Goal: Task Accomplishment & Management: Manage account settings

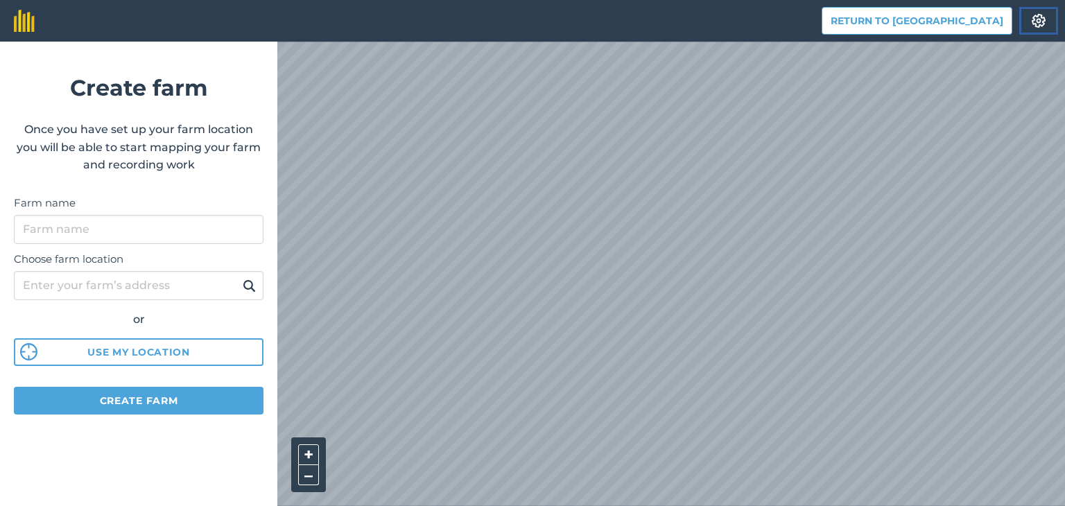
click at [1037, 20] on img at bounding box center [1038, 21] width 17 height 14
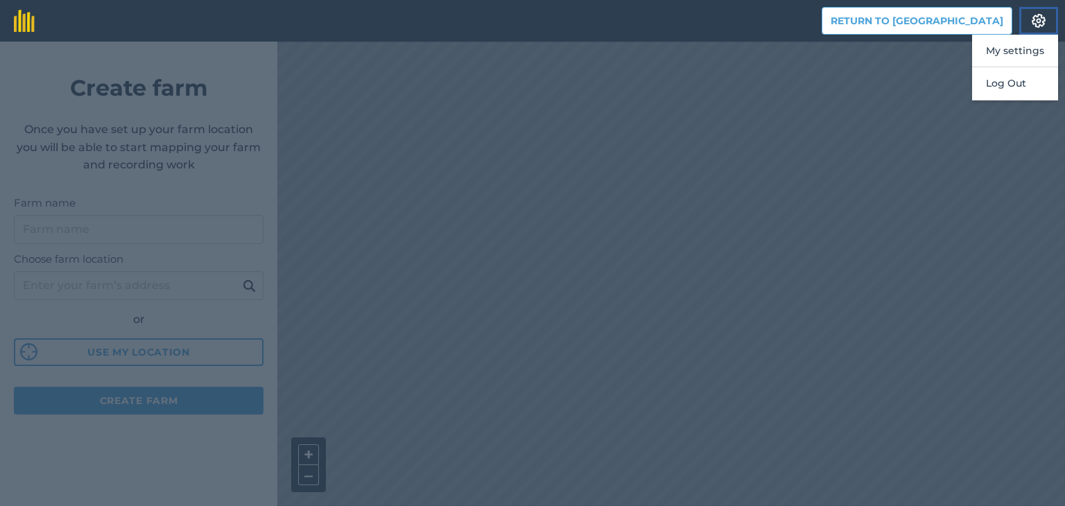
click at [1037, 20] on img at bounding box center [1038, 21] width 17 height 14
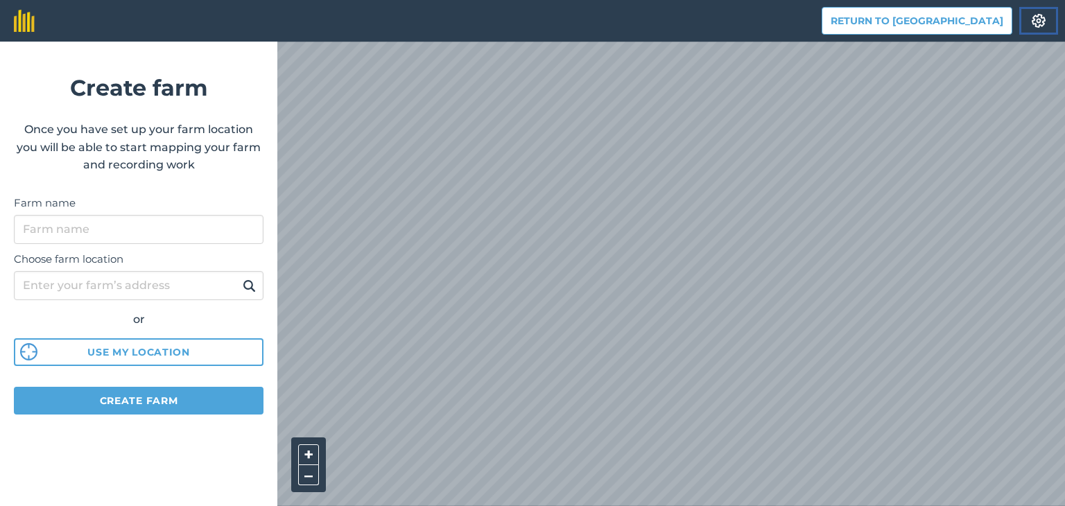
click at [1034, 22] on img at bounding box center [1038, 21] width 17 height 14
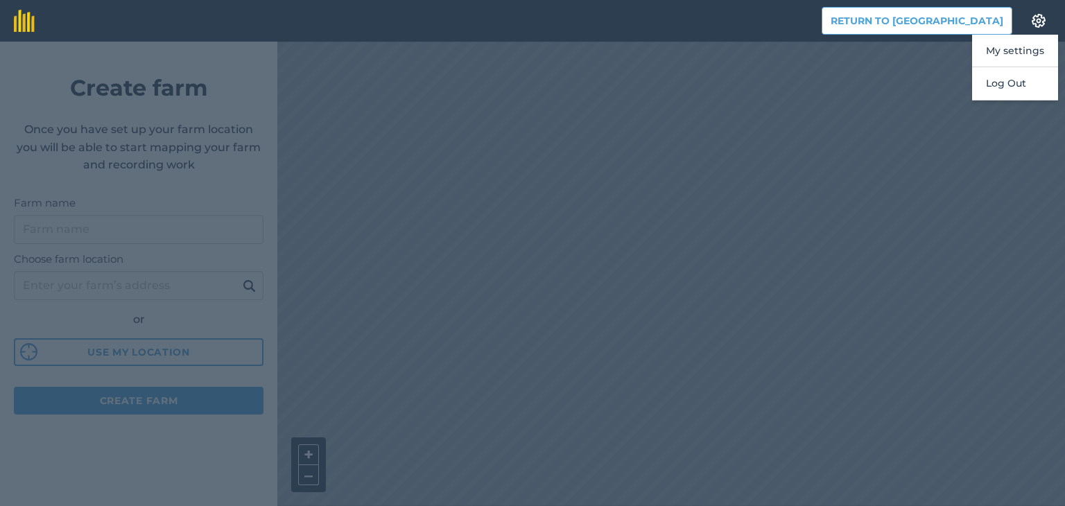
click at [938, 51] on div at bounding box center [532, 274] width 1065 height 464
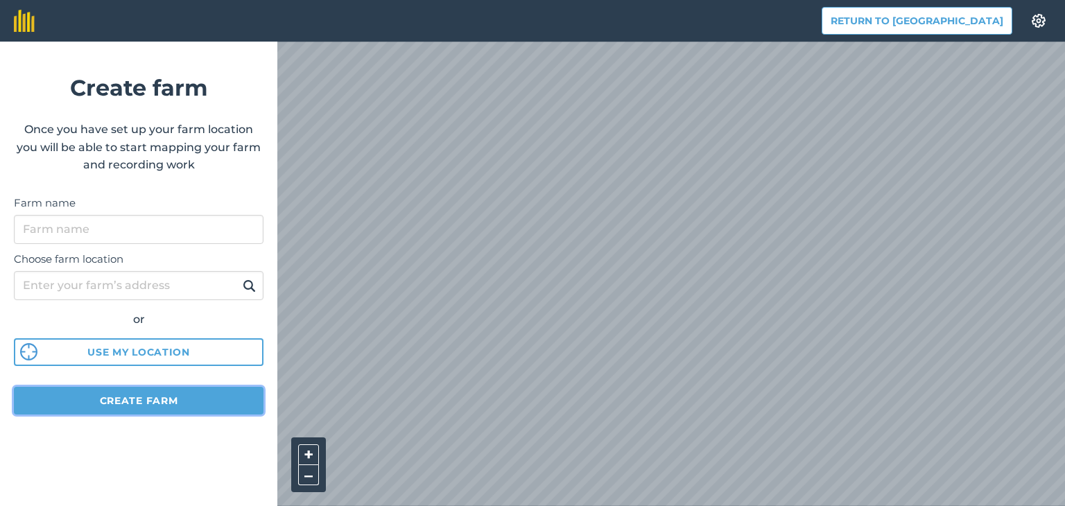
click at [151, 401] on button "Create farm" at bounding box center [138, 401] width 249 height 28
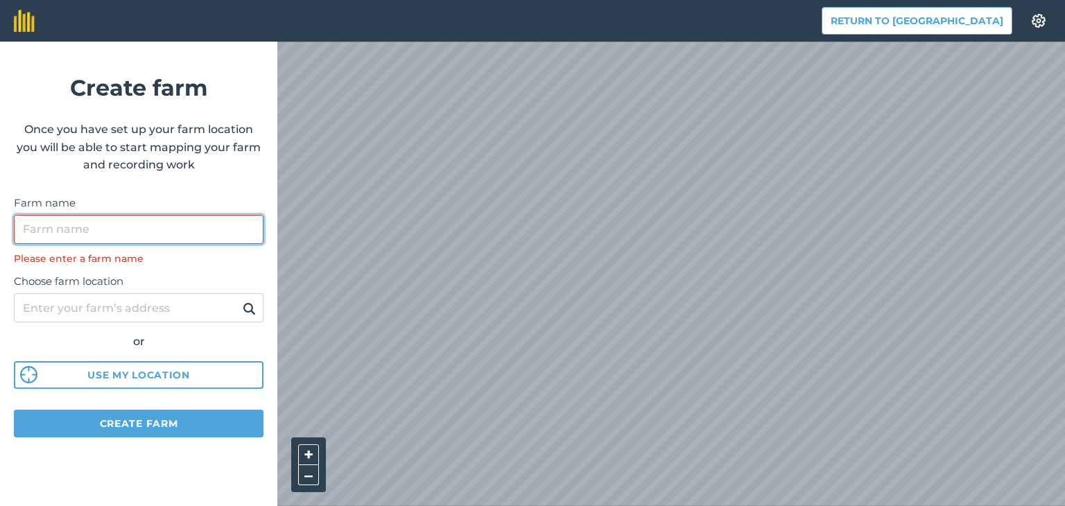
click at [185, 228] on input "Farm name" at bounding box center [138, 229] width 249 height 29
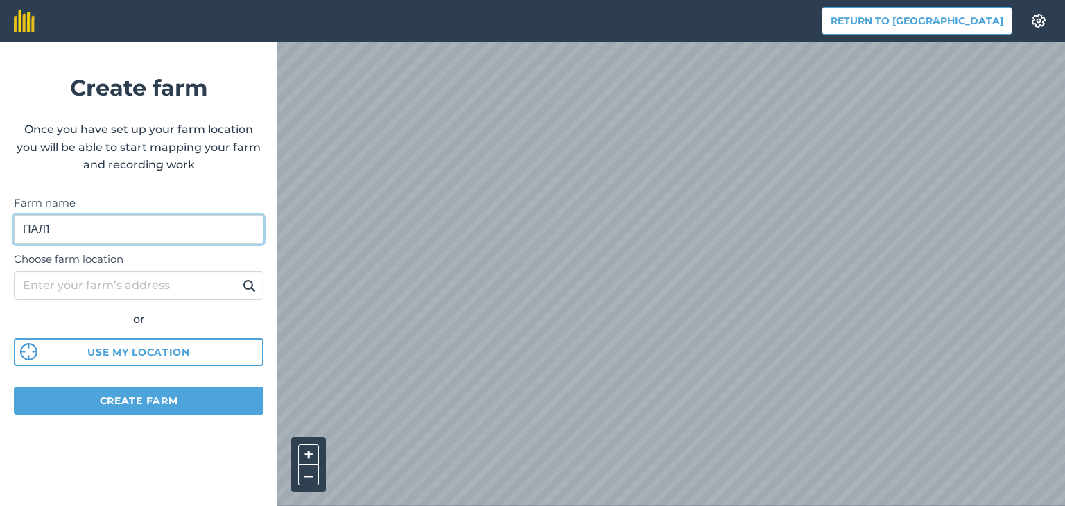
click at [49, 226] on input "ПАЛ1" at bounding box center [138, 229] width 249 height 29
type input "ПАЛ-1"
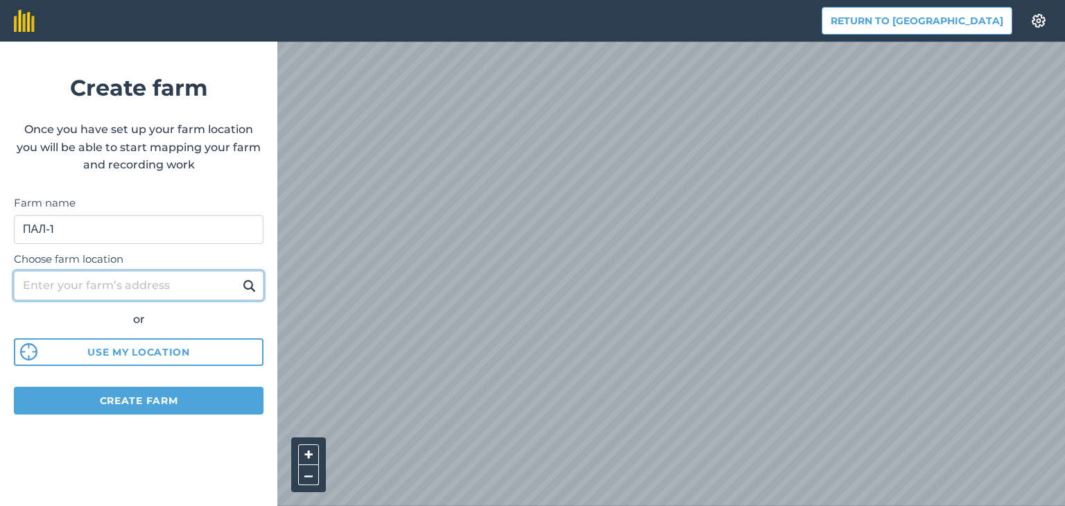
click at [128, 283] on input "Choose farm location" at bounding box center [138, 285] width 249 height 29
type input "паланочка"
click at [243, 289] on img at bounding box center [249, 285] width 13 height 17
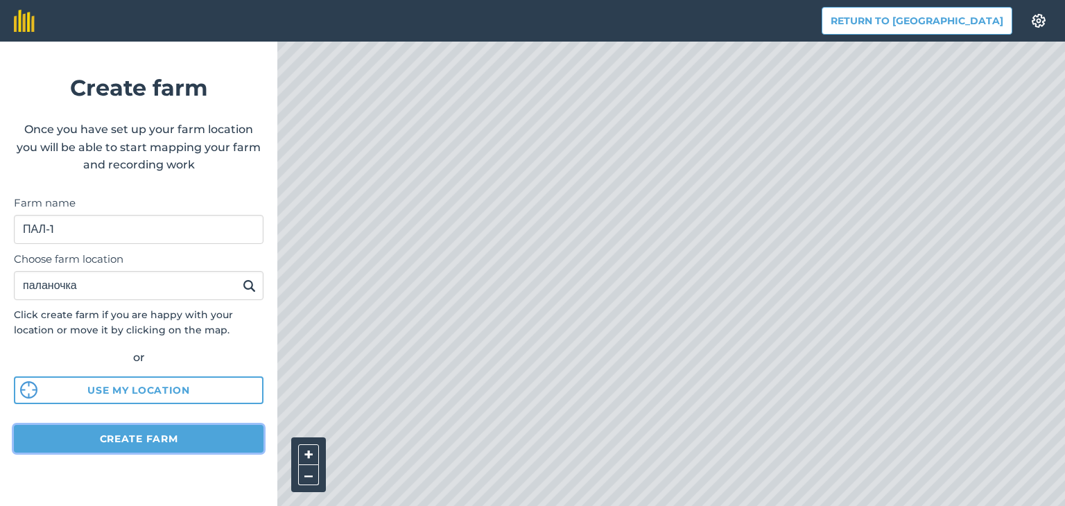
click at [148, 436] on button "Create farm" at bounding box center [138, 439] width 249 height 28
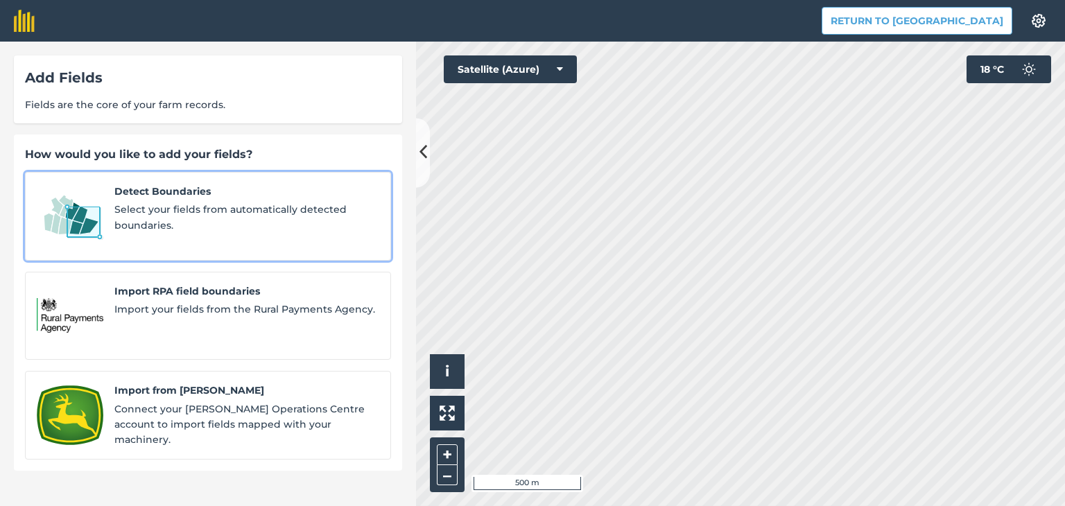
click at [192, 203] on span "Select your fields from automatically detected boundaries." at bounding box center [246, 217] width 265 height 31
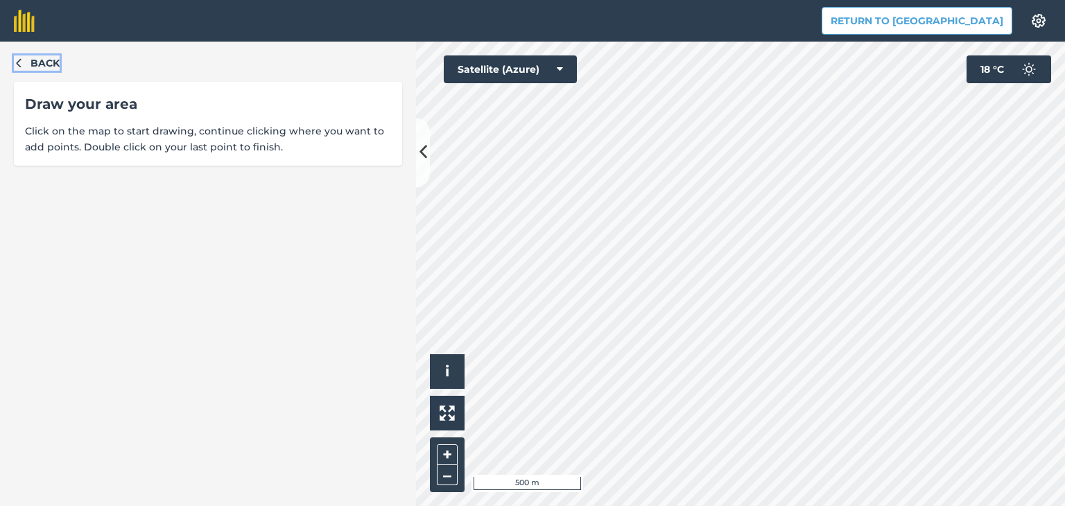
click at [17, 59] on icon "button" at bounding box center [19, 63] width 10 height 10
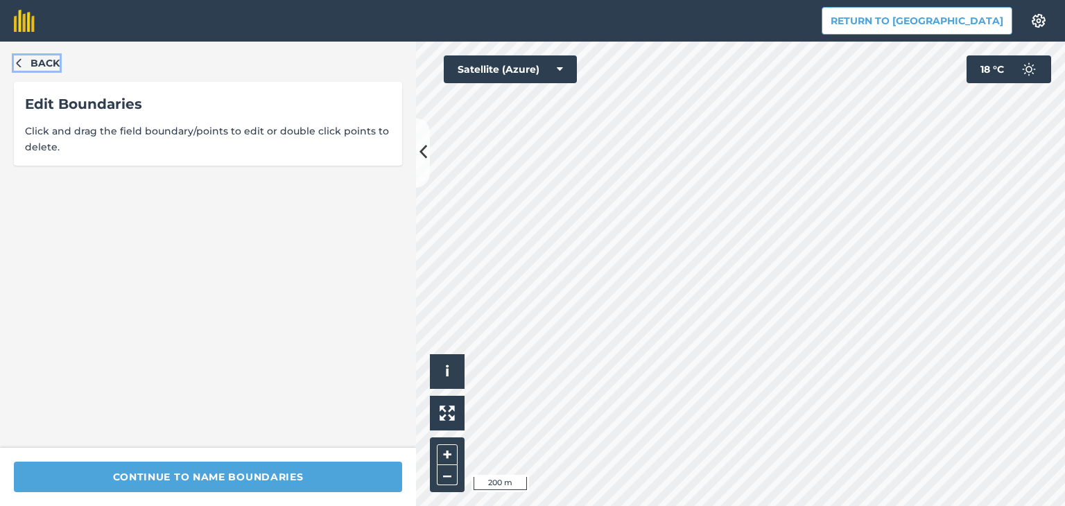
click at [35, 62] on span "Back" at bounding box center [44, 62] width 29 height 15
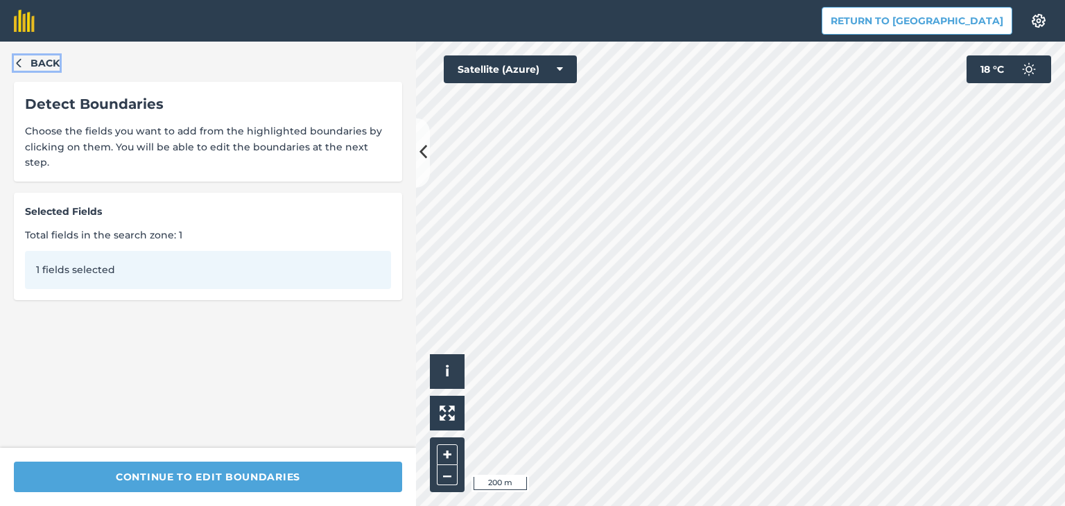
click at [21, 67] on icon "button" at bounding box center [19, 63] width 10 height 10
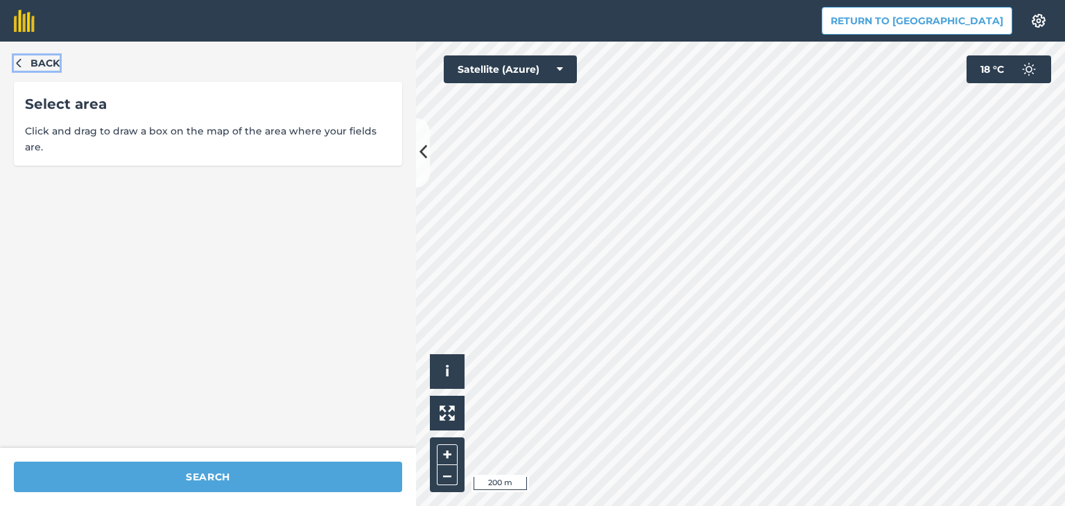
click at [49, 64] on span "Back" at bounding box center [44, 62] width 29 height 15
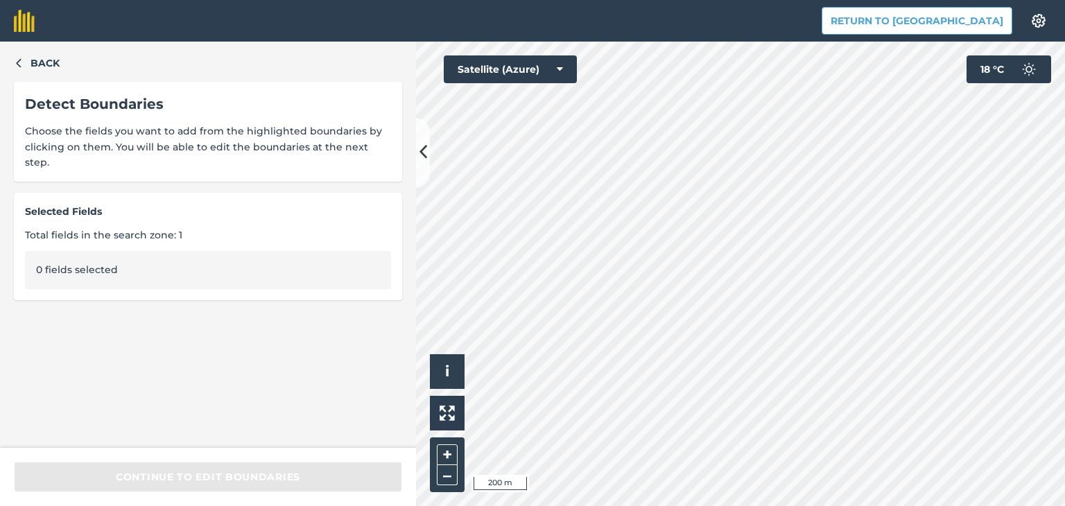
click at [538, 68] on div "Click to start drawing i © 2025 TomTom, Microsoft 200 m + – Satellite (Azure) 1…" at bounding box center [740, 274] width 649 height 464
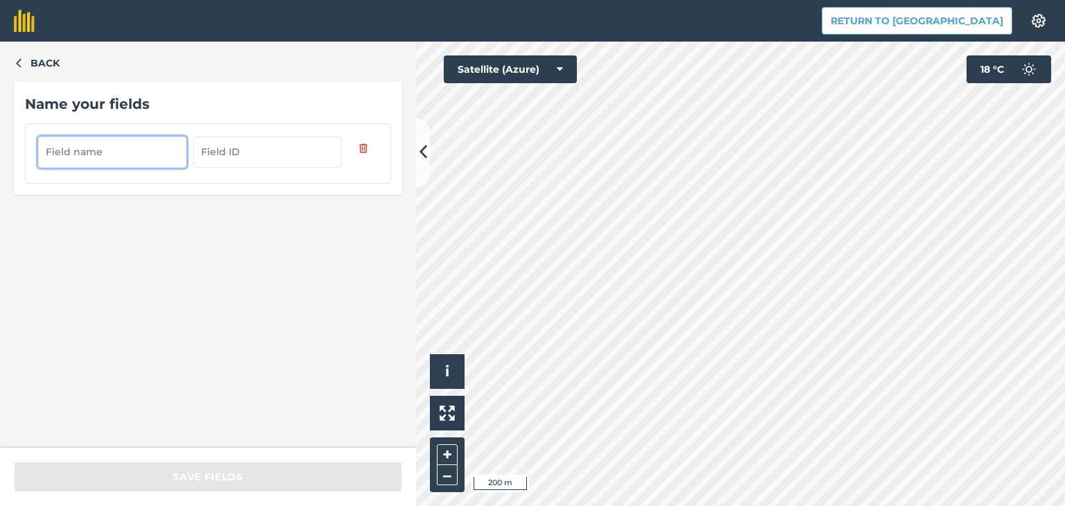
click at [126, 148] on input "text" at bounding box center [112, 152] width 148 height 30
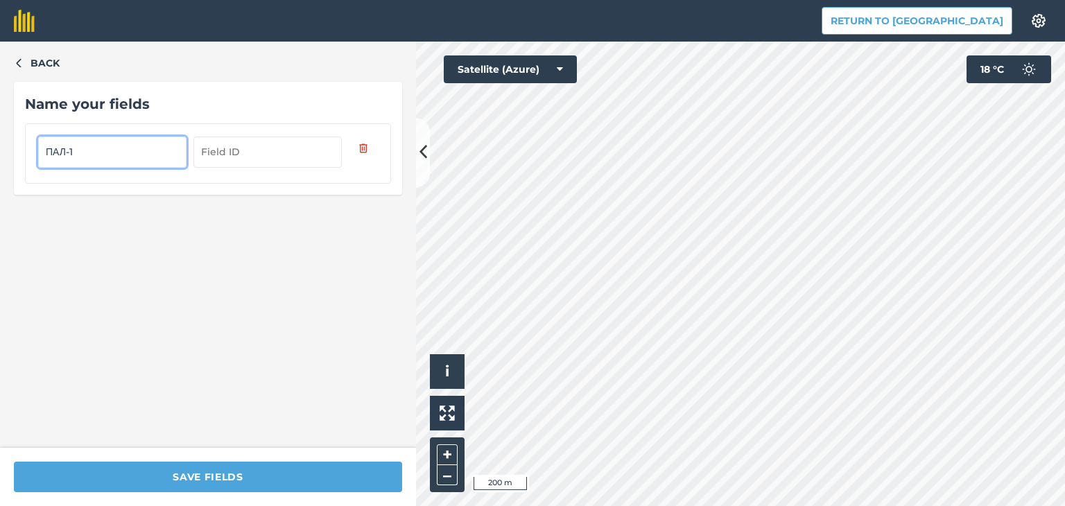
type input "ПАЛ-1"
click at [247, 156] on input "text" at bounding box center [267, 152] width 148 height 30
click at [240, 259] on div "Back Name your fields ПАЛ-1" at bounding box center [208, 245] width 416 height 406
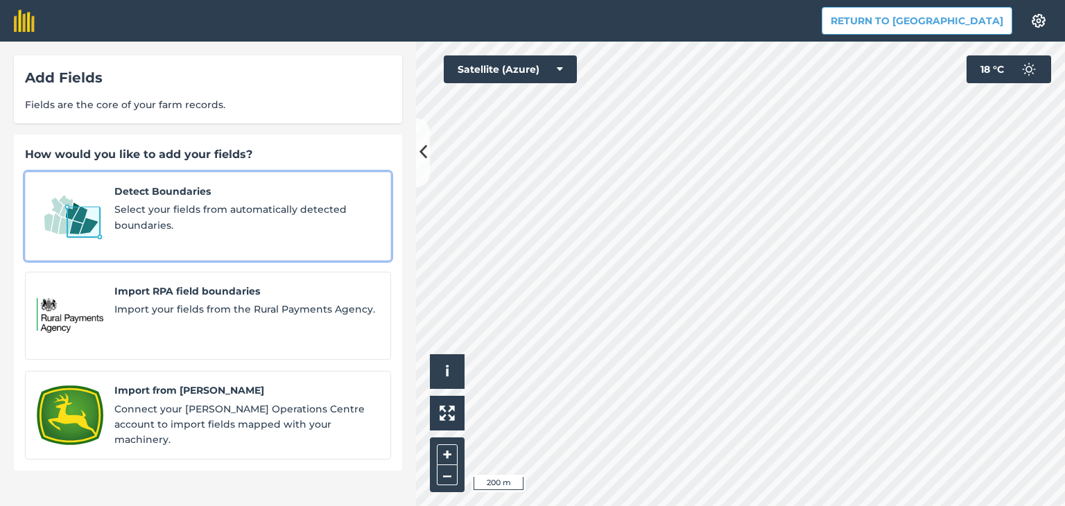
click at [255, 218] on span "Select your fields from automatically detected boundaries." at bounding box center [246, 217] width 265 height 31
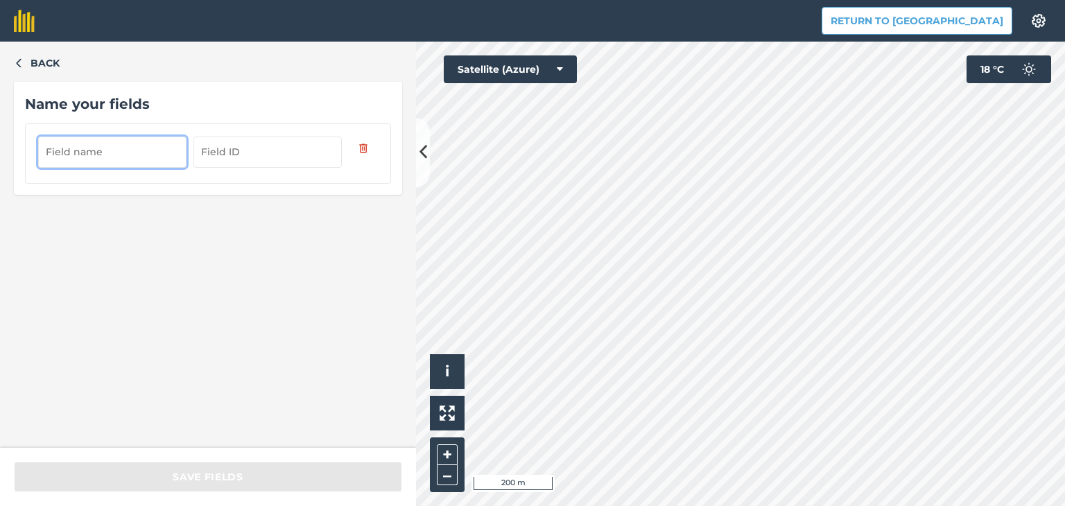
click at [140, 150] on input "text" at bounding box center [112, 152] width 148 height 30
click at [168, 148] on input "text" at bounding box center [112, 152] width 148 height 30
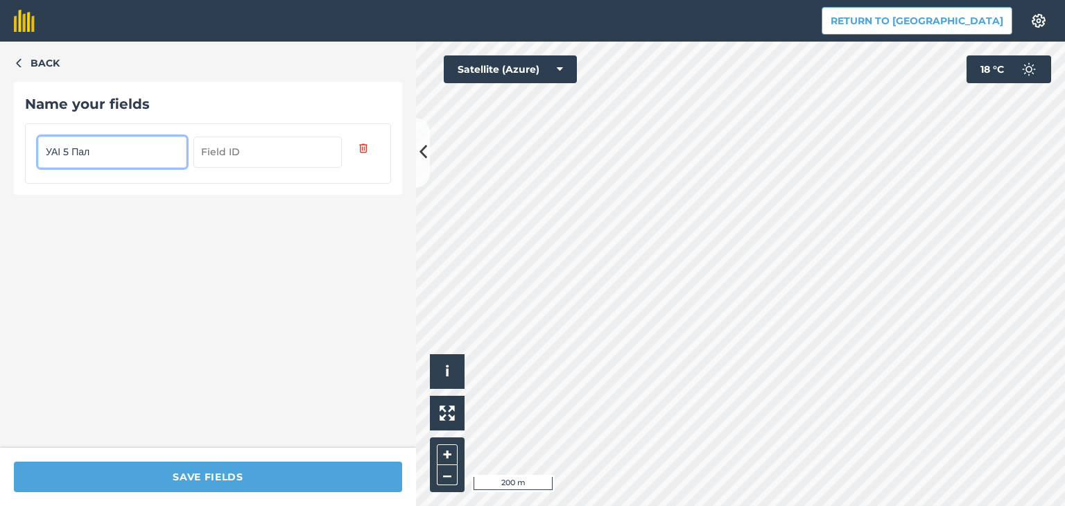
type input "УАІ 5 Пал"
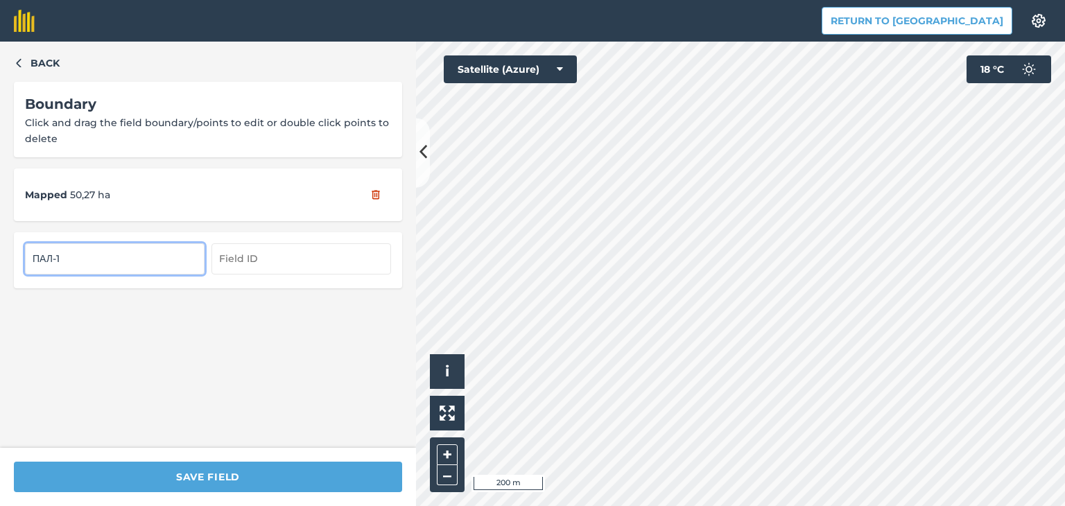
drag, startPoint x: 91, startPoint y: 259, endPoint x: 17, endPoint y: 257, distance: 74.2
click at [17, 257] on div "ПАЛ-1" at bounding box center [208, 259] width 388 height 55
type input "УАІ 5(1) Пал"
click at [518, 75] on div "Click to start drawing i © 2025 TomTom, Microsoft 50 m + – Satellite (Azure) 18…" at bounding box center [740, 274] width 649 height 464
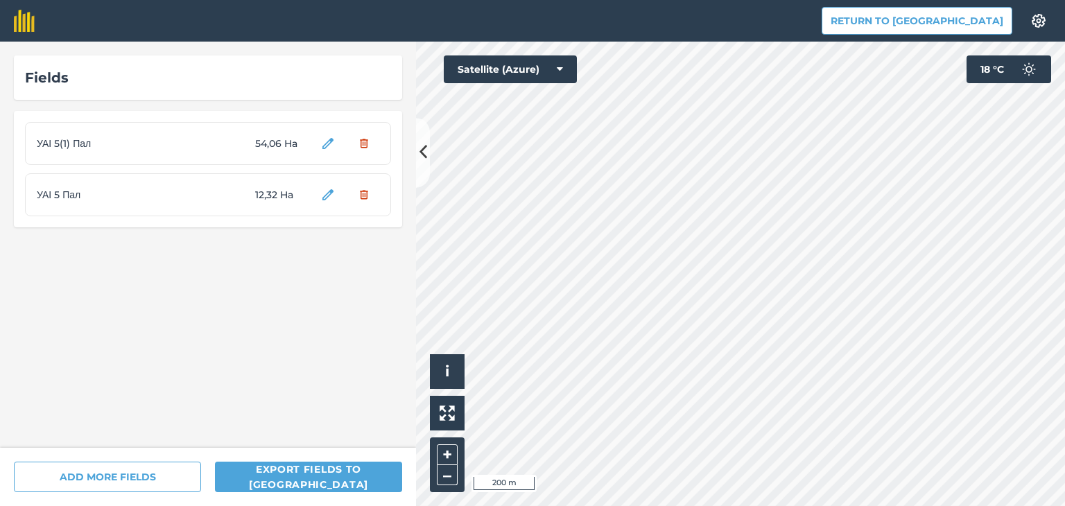
click at [402, 158] on div "Fields УАІ 5(1) Пал 54,06 Ha УАІ 5 Пал 12,32 Ha ADD MORE FIELDS Export fields t…" at bounding box center [532, 274] width 1065 height 464
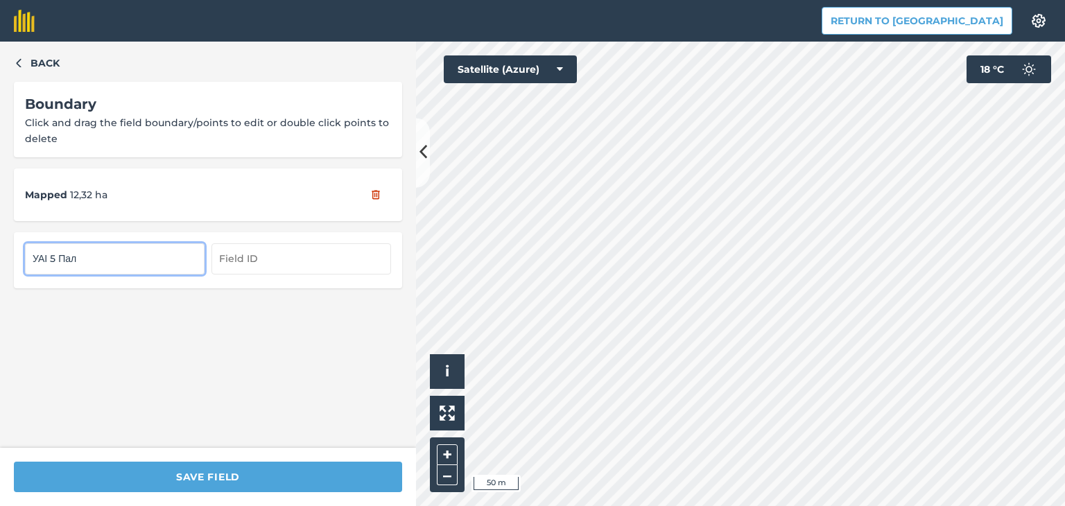
click at [56, 260] on input "УАІ 5 Пал" at bounding box center [114, 258] width 179 height 30
type input "УАІ 5 (2) Пал"
click at [55, 260] on input "УАІ 5(1) Пал" at bounding box center [114, 258] width 179 height 30
type input "УАІ 5 (1) Пал"
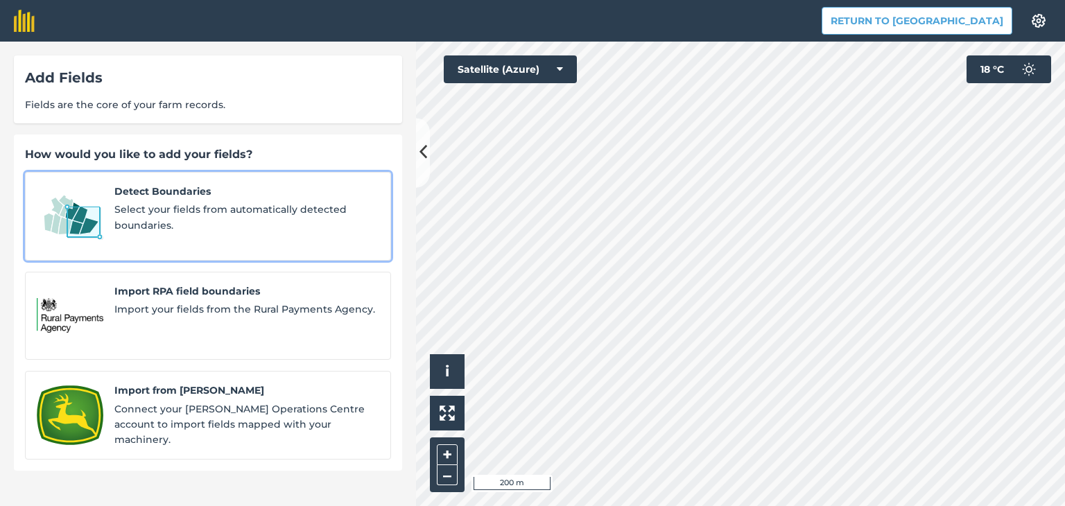
click at [308, 216] on span "Select your fields from automatically detected boundaries." at bounding box center [246, 217] width 265 height 31
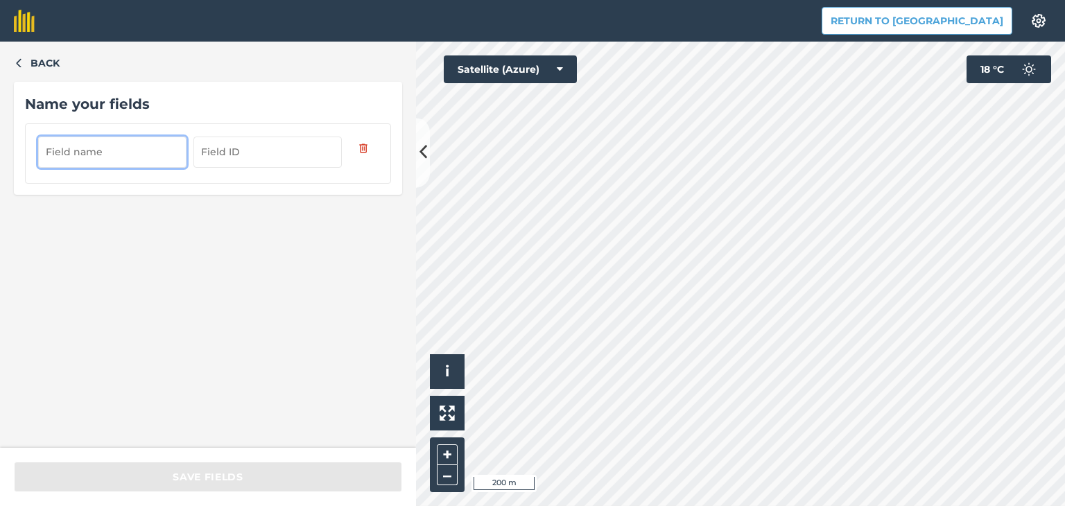
click at [147, 146] on input "text" at bounding box center [112, 152] width 148 height 30
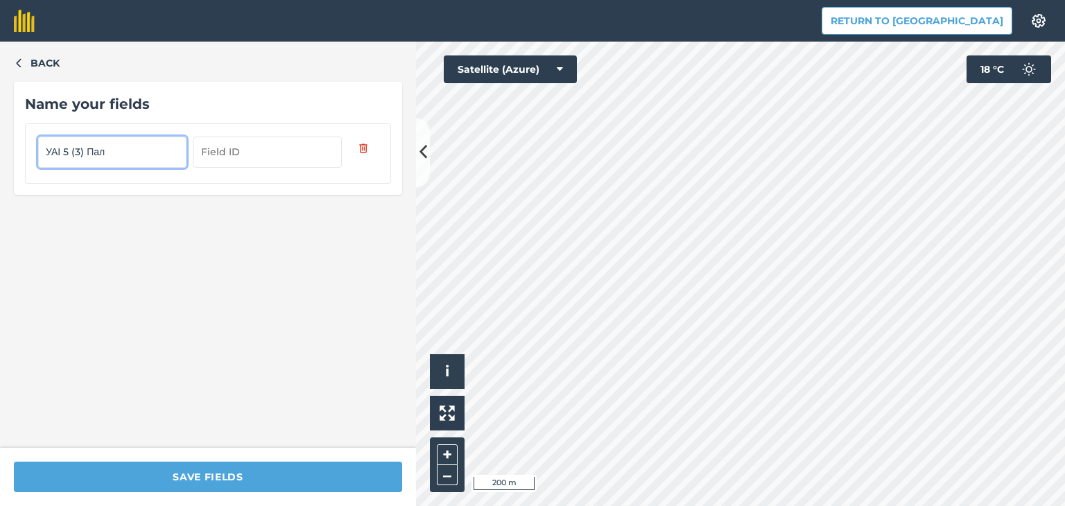
type input "УАІ 5 (3) Пал"
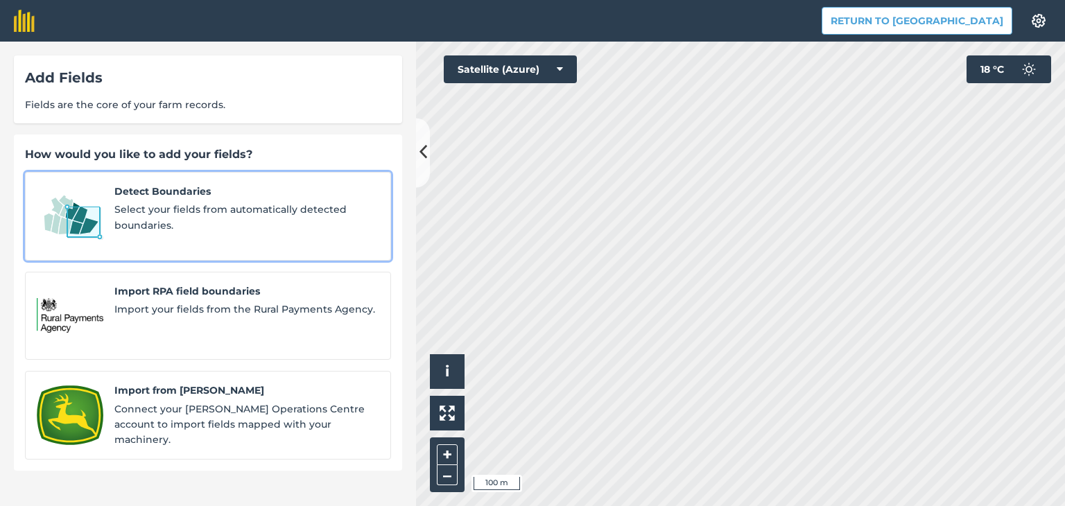
click at [279, 196] on span "Detect Boundaries" at bounding box center [246, 191] width 265 height 15
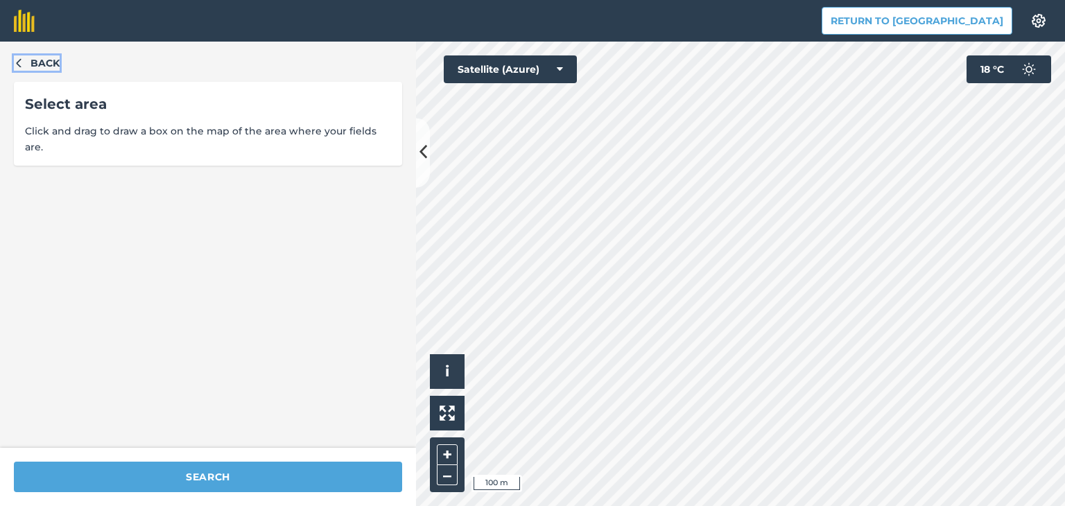
click at [45, 62] on span "Back" at bounding box center [44, 62] width 29 height 15
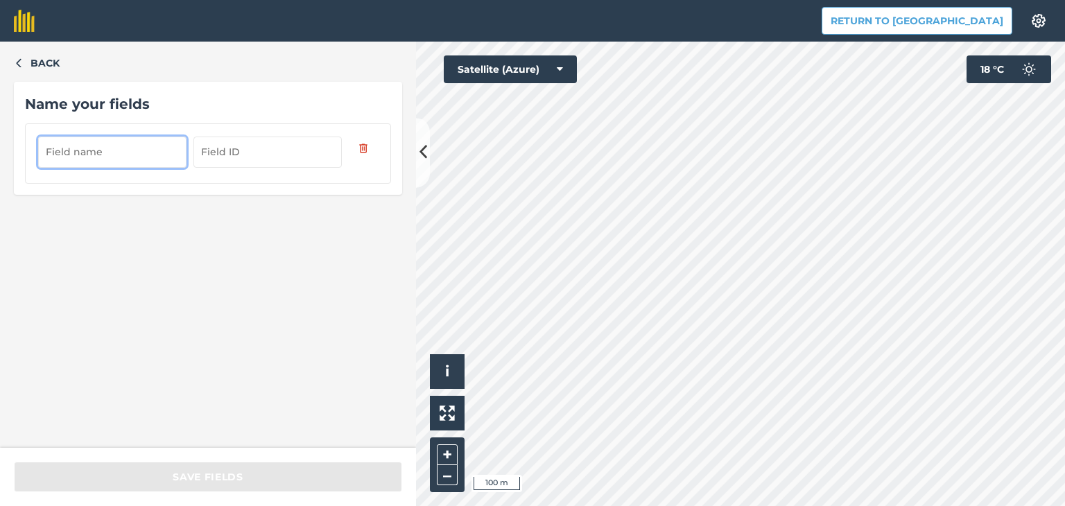
click at [148, 154] on input "text" at bounding box center [112, 152] width 148 height 30
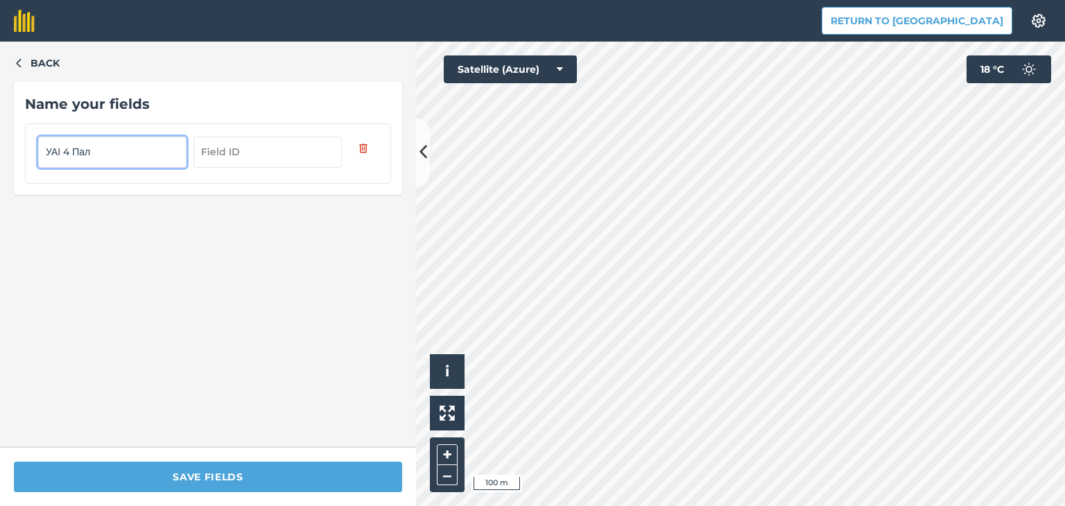
type input "УАІ 4 Пал"
click at [227, 455] on div "Save fields" at bounding box center [208, 477] width 416 height 58
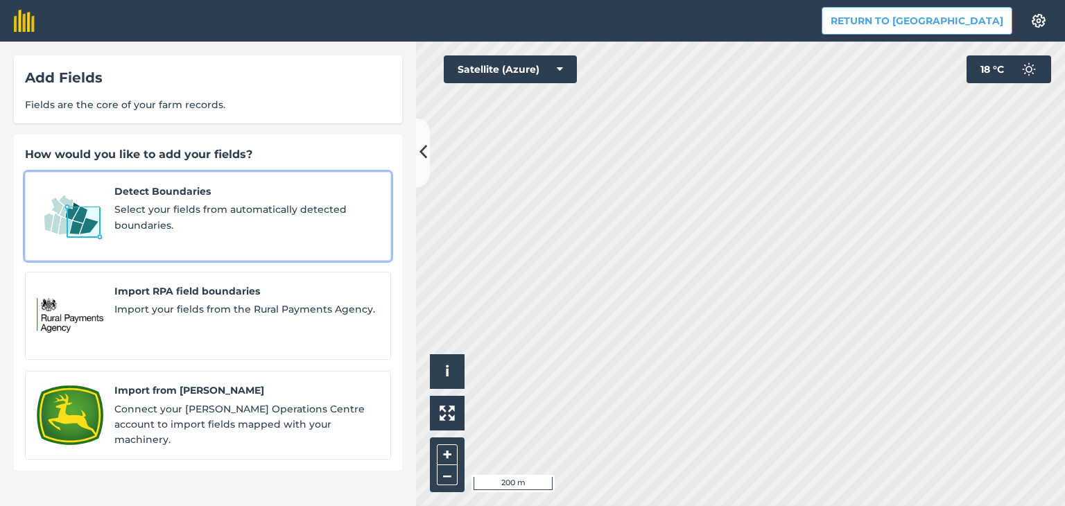
click at [314, 218] on span "Select your fields from automatically detected boundaries." at bounding box center [246, 217] width 265 height 31
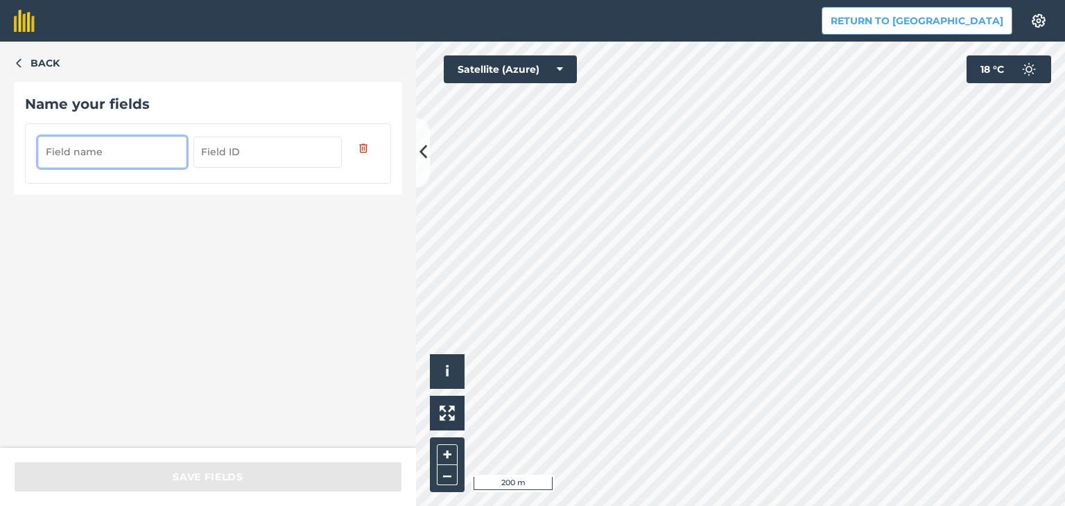
click at [113, 153] on input "text" at bounding box center [112, 152] width 148 height 30
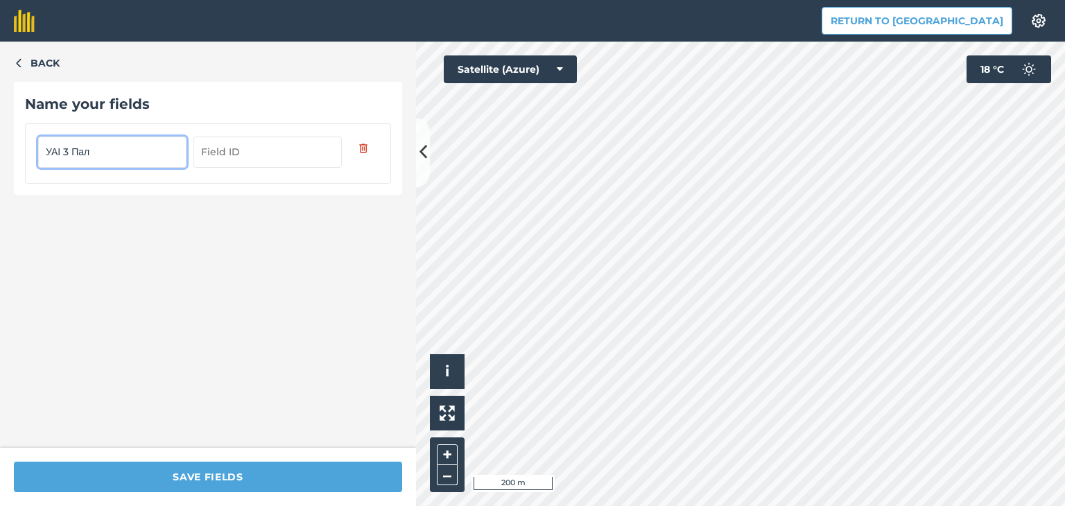
type input "УАІ 3 Пал"
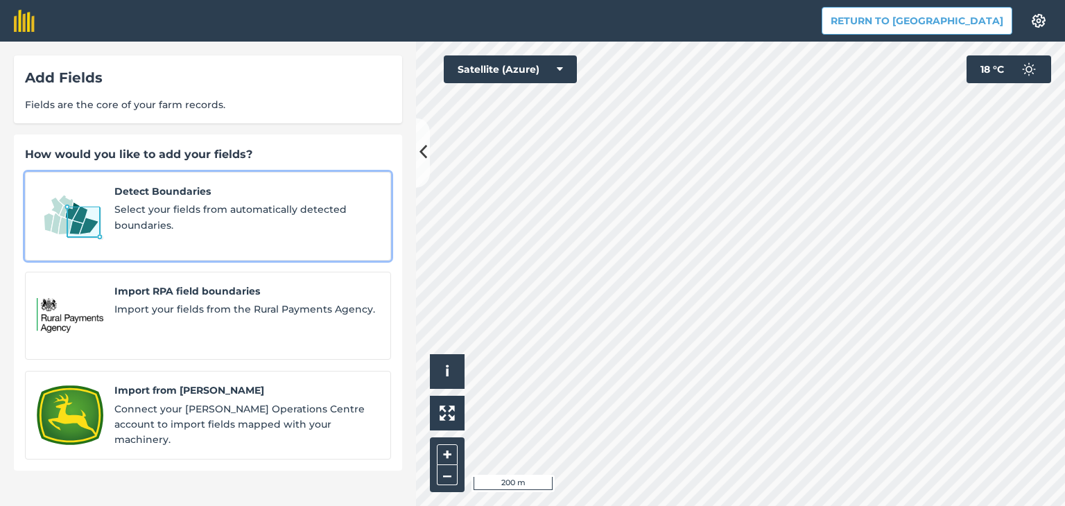
click at [263, 199] on div "Detect Boundaries Select your fields from automatically detected boundaries." at bounding box center [246, 216] width 265 height 65
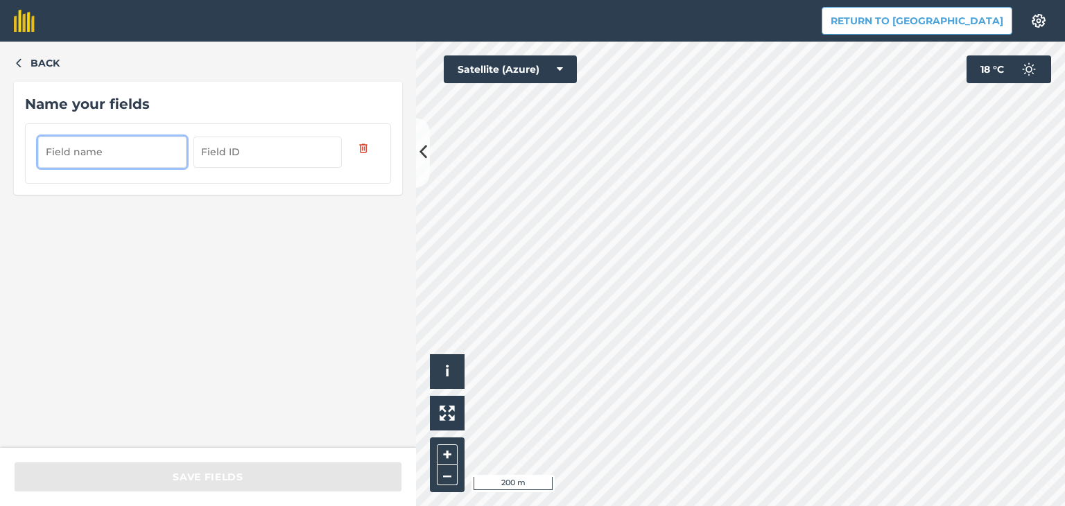
click at [157, 149] on input "text" at bounding box center [112, 152] width 148 height 30
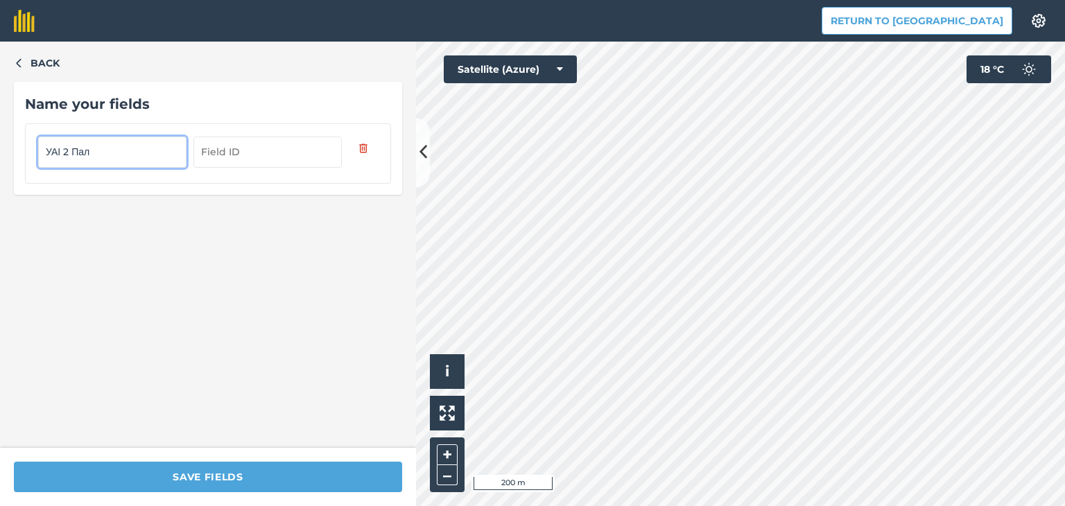
type input "УАІ 2 Пал"
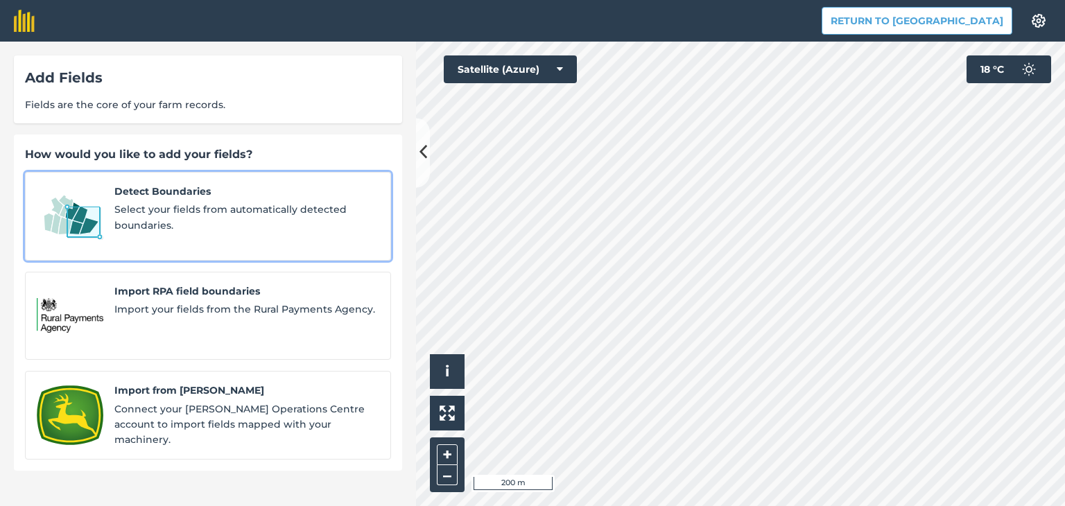
click at [172, 213] on span "Select your fields from automatically detected boundaries." at bounding box center [246, 217] width 265 height 31
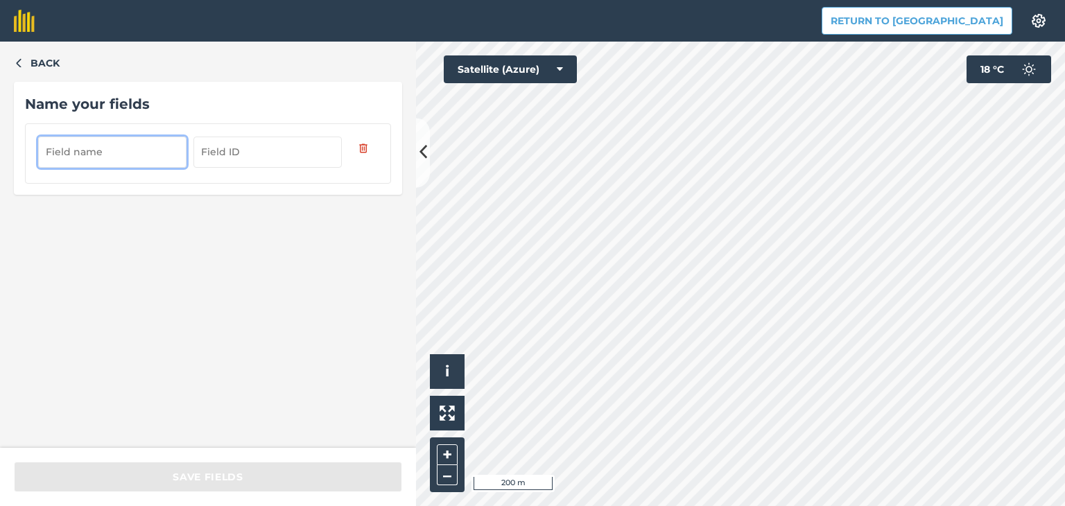
click at [110, 153] on input "text" at bounding box center [112, 152] width 148 height 30
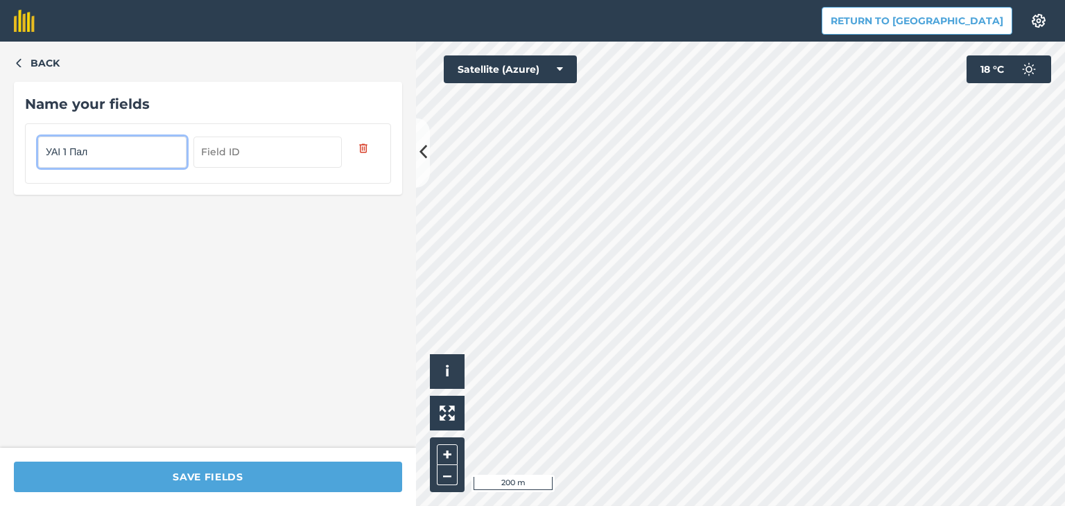
type input "УАІ 1 Пал"
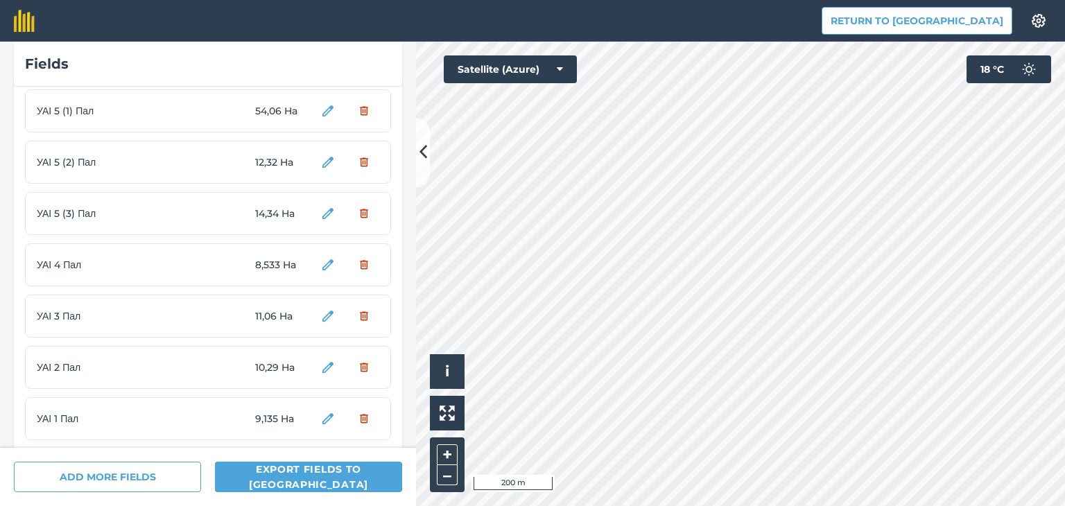
scroll to position [50, 0]
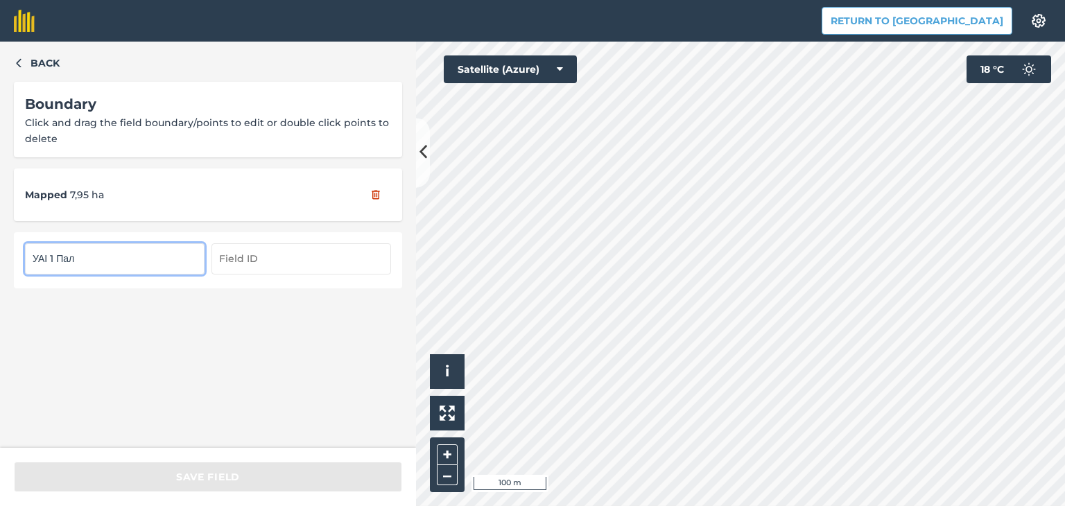
click at [119, 252] on input "УАІ 1 Пал" at bounding box center [114, 258] width 179 height 30
click at [162, 368] on div "Back Boundary Click and drag the field boundary/points to edit or double click …" at bounding box center [208, 245] width 416 height 406
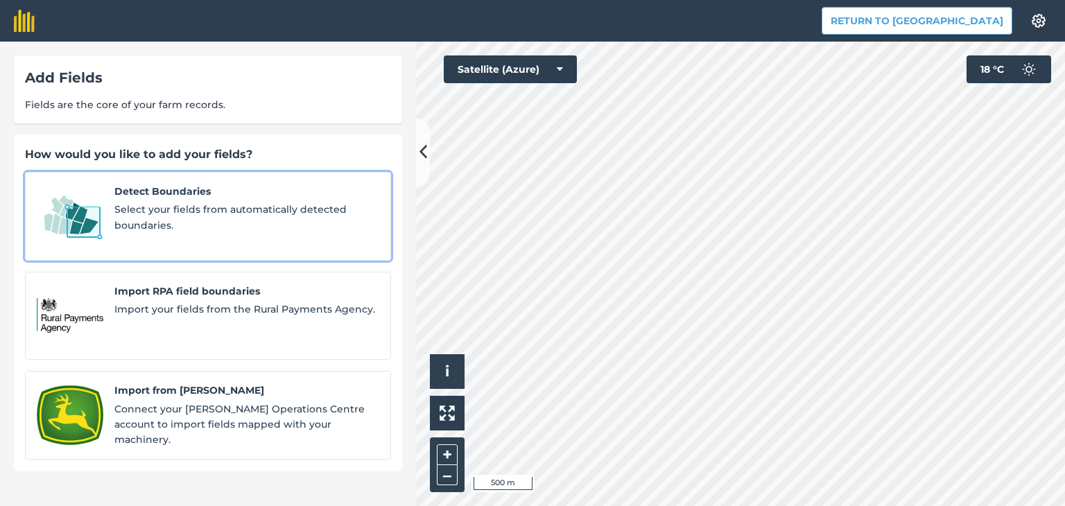
click at [216, 209] on span "Select your fields from automatically detected boundaries." at bounding box center [246, 217] width 265 height 31
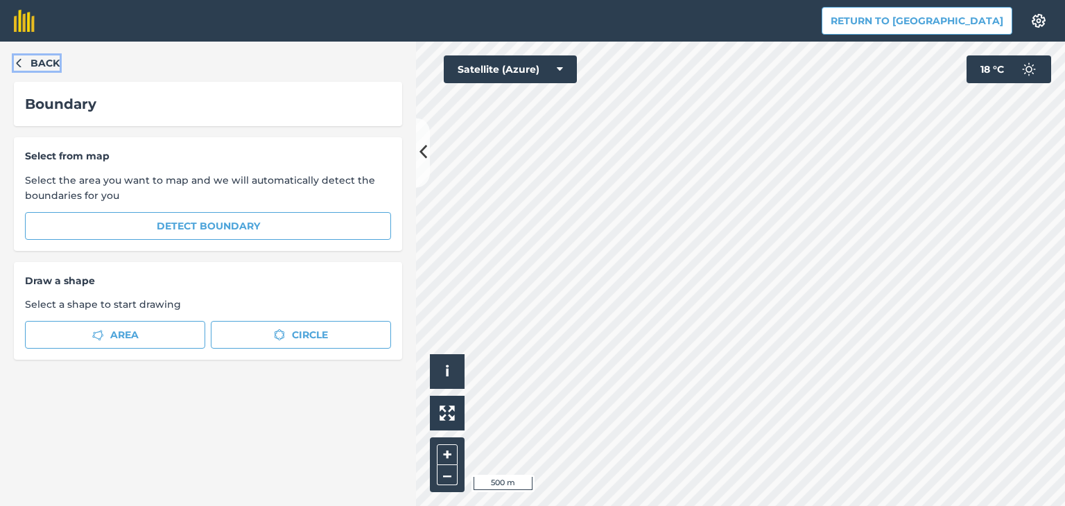
click at [32, 61] on span "Back" at bounding box center [44, 62] width 29 height 15
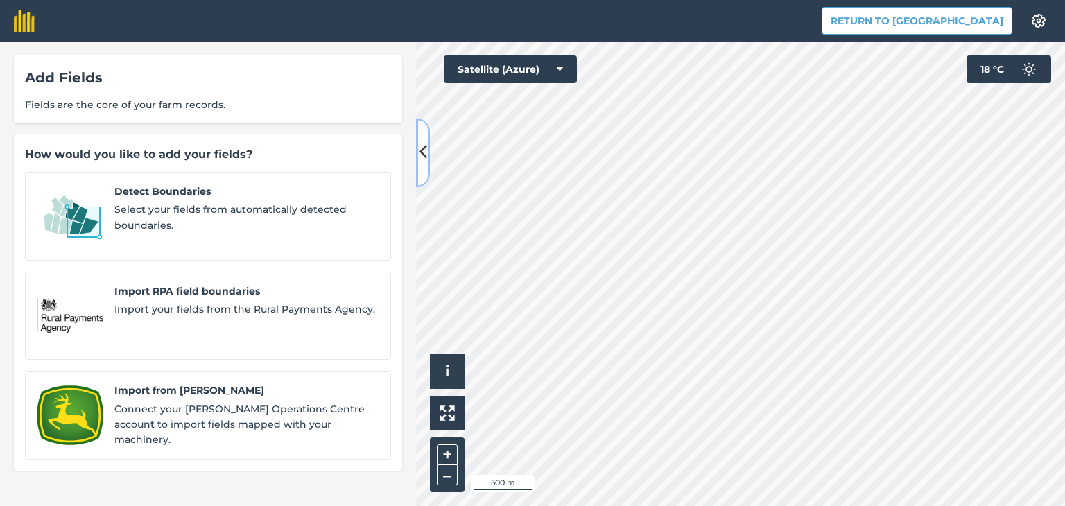
click at [422, 143] on icon at bounding box center [423, 153] width 8 height 24
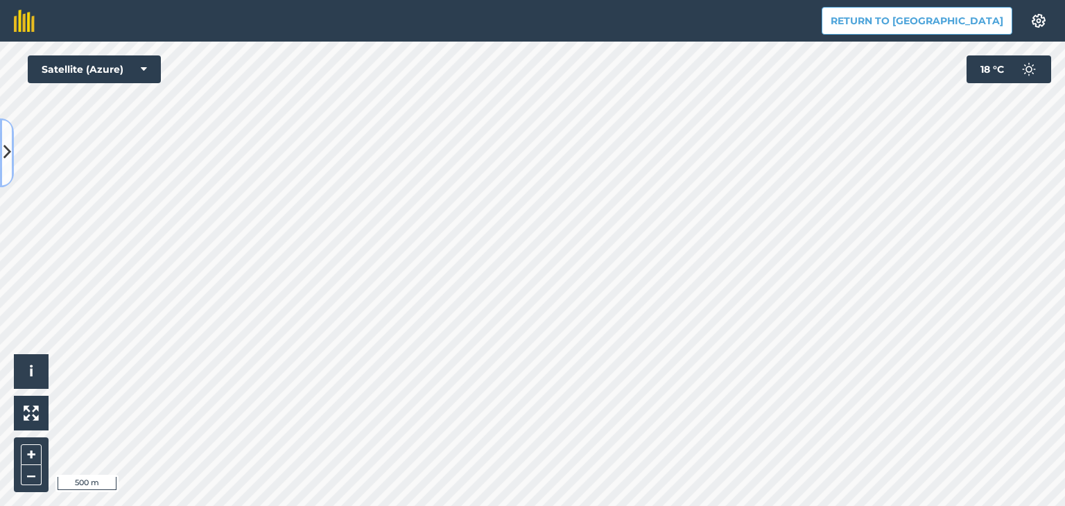
click at [9, 152] on icon at bounding box center [7, 153] width 8 height 24
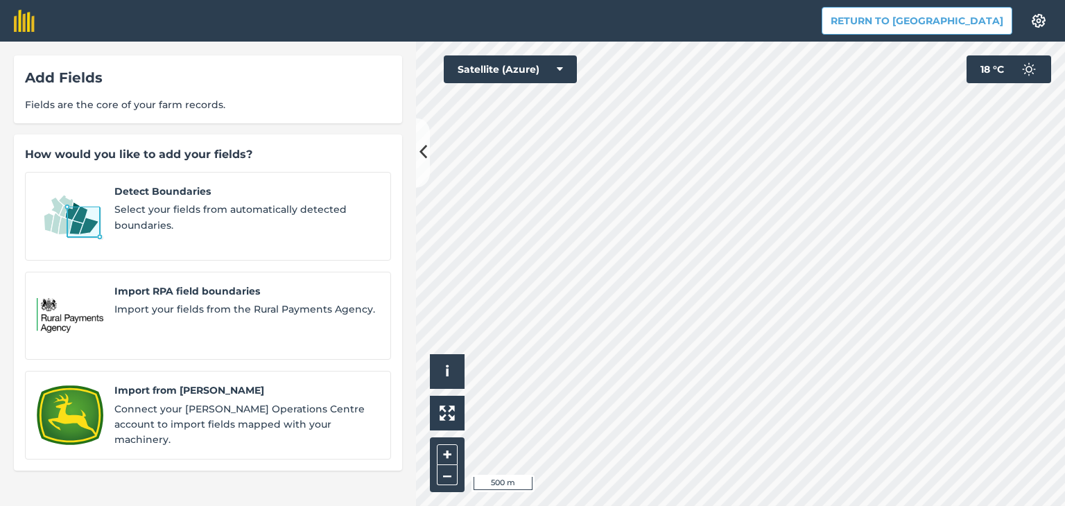
click at [299, 458] on div "Add Fields Fields are the core of your farm records. How would you like to add …" at bounding box center [208, 274] width 416 height 464
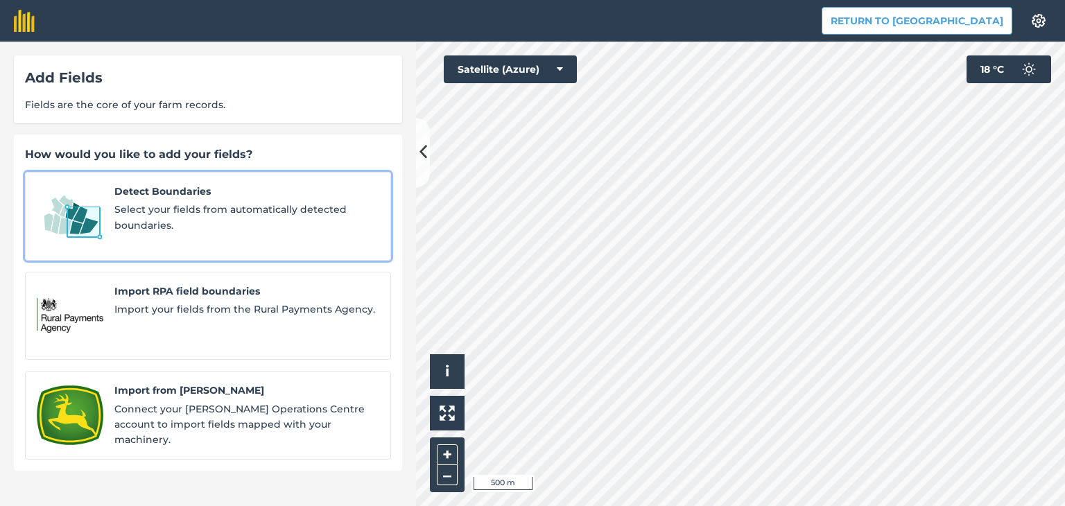
click at [213, 184] on span "Detect Boundaries" at bounding box center [246, 191] width 265 height 15
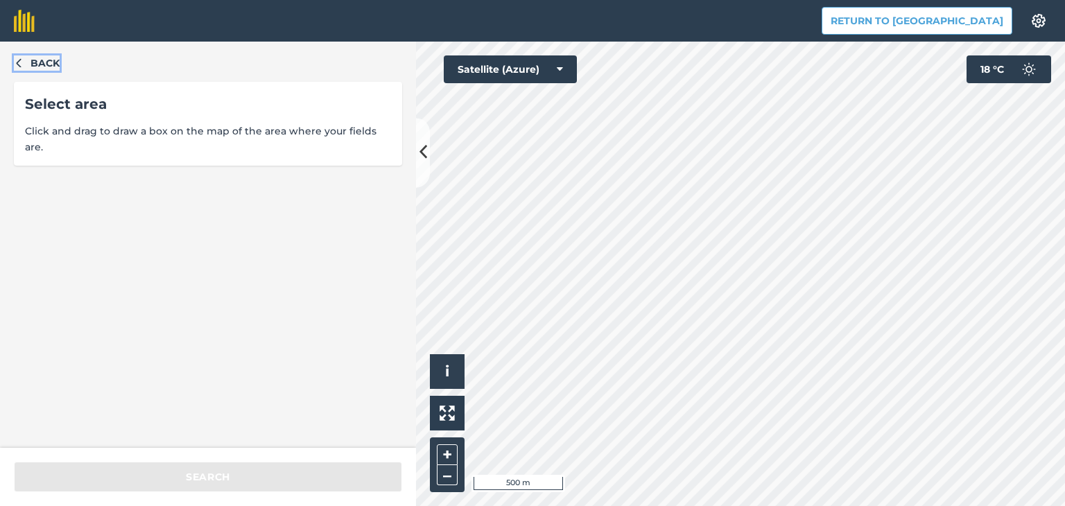
click at [36, 60] on span "Back" at bounding box center [44, 62] width 29 height 15
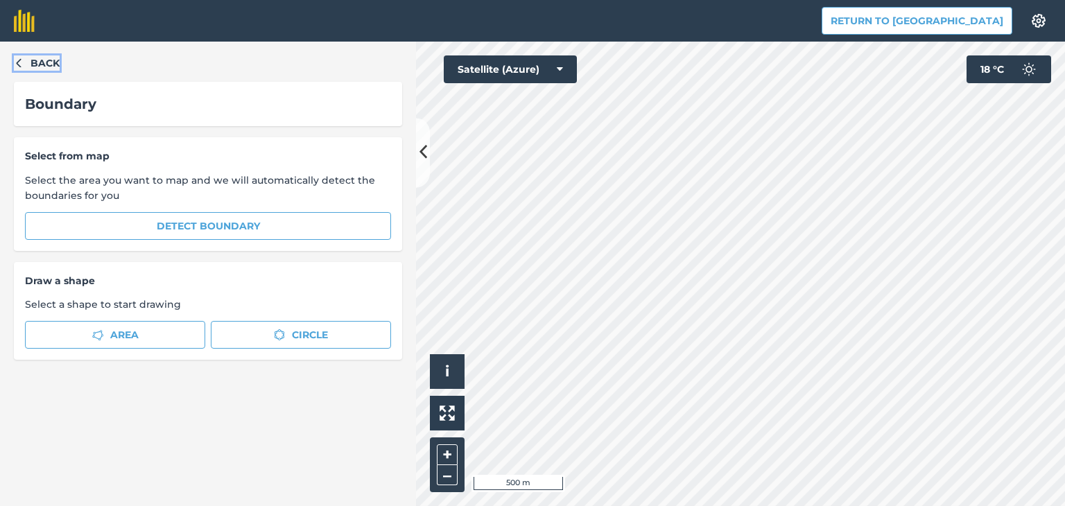
click at [37, 60] on span "Back" at bounding box center [44, 62] width 29 height 15
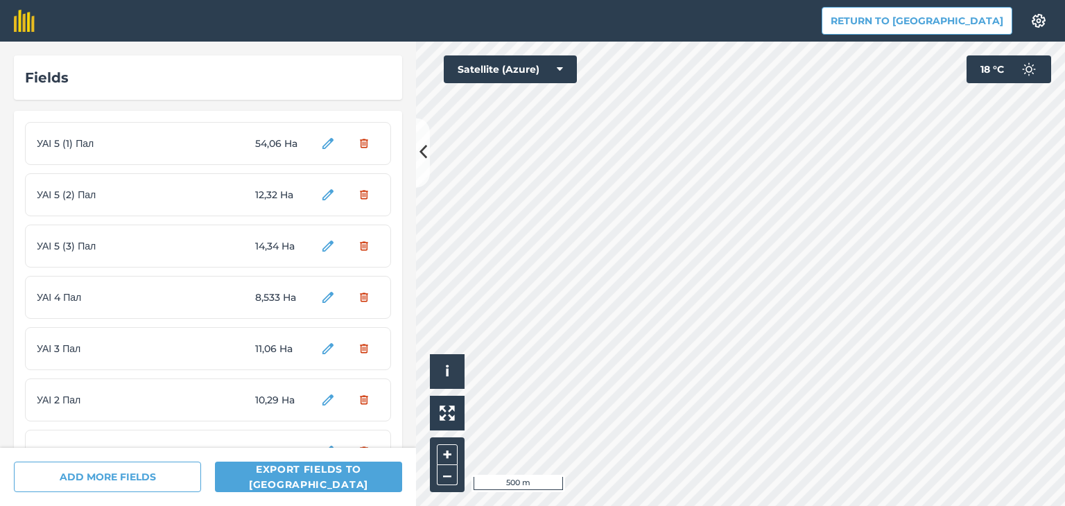
scroll to position [50, 0]
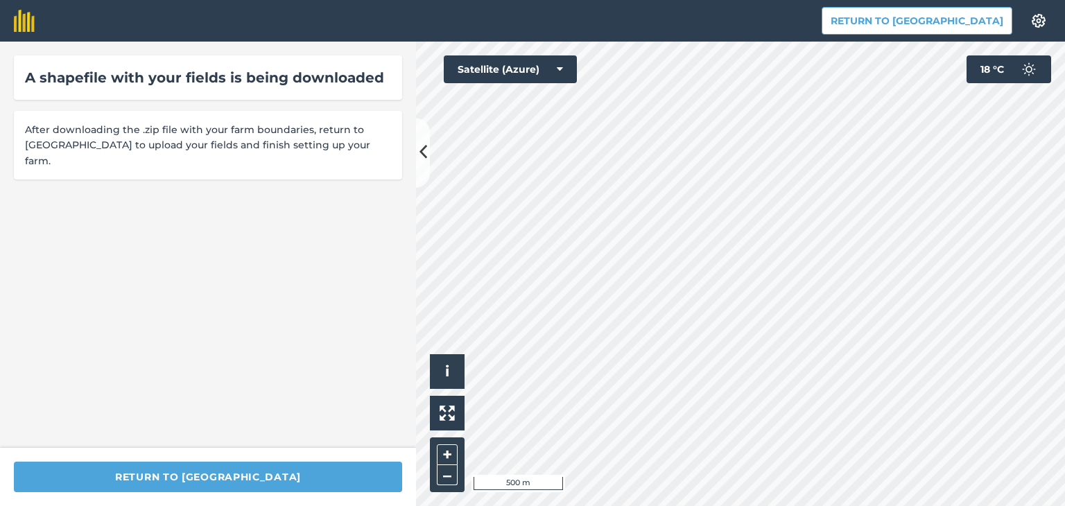
drag, startPoint x: 280, startPoint y: 317, endPoint x: 263, endPoint y: 353, distance: 40.3
click at [280, 317] on div "A shapefile with your fields is being downloaded After downloading the .zip fil…" at bounding box center [208, 245] width 416 height 406
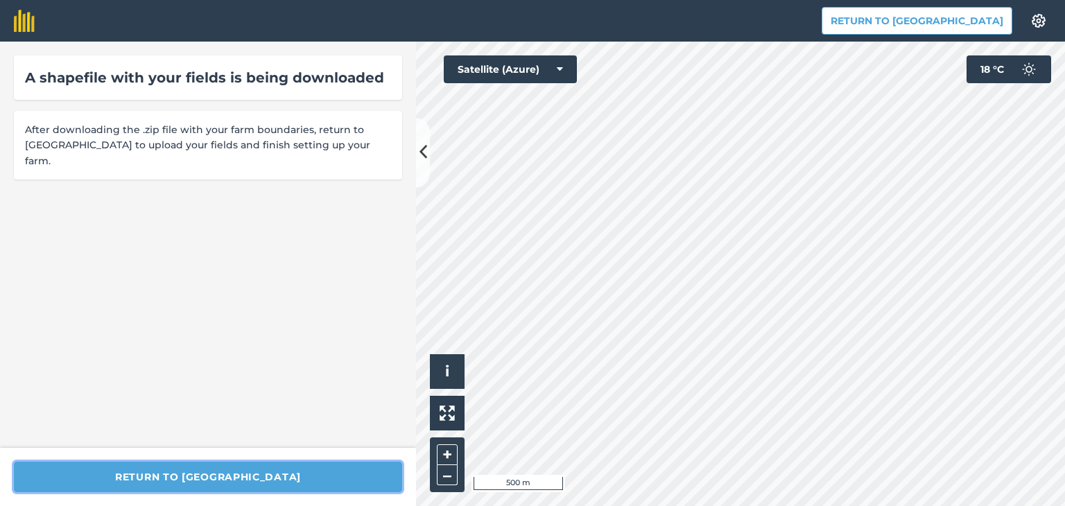
click at [235, 472] on button "Return to [GEOGRAPHIC_DATA]" at bounding box center [208, 477] width 388 height 30
click at [232, 469] on button "Return to [GEOGRAPHIC_DATA]" at bounding box center [208, 477] width 388 height 30
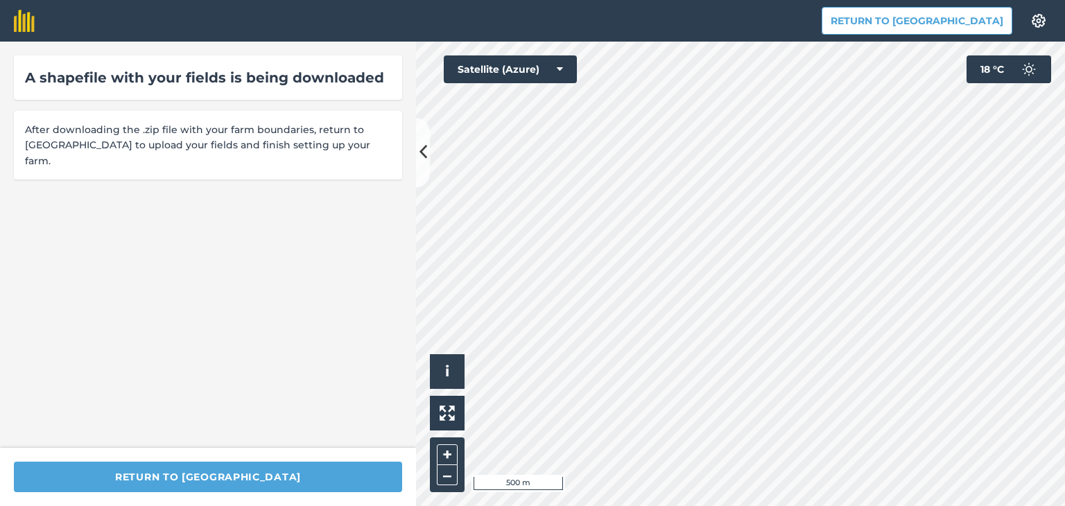
click at [207, 325] on div "A shapefile with your fields is being downloaded After downloading the .zip fil…" at bounding box center [208, 245] width 416 height 406
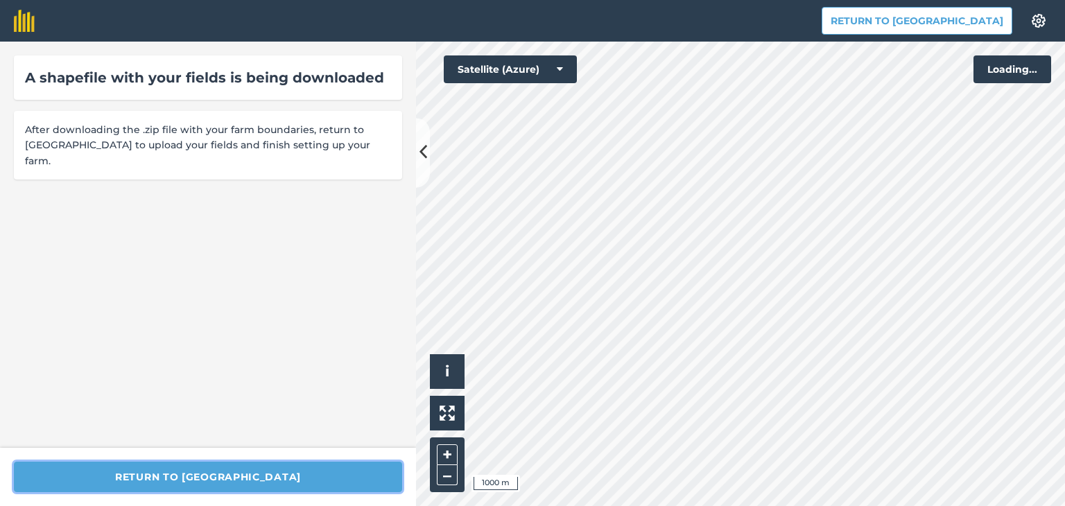
click at [235, 484] on button "Return to [GEOGRAPHIC_DATA]" at bounding box center [208, 477] width 388 height 30
click at [250, 475] on button "Return to [GEOGRAPHIC_DATA]" at bounding box center [208, 477] width 388 height 30
click at [273, 475] on button "Return to [GEOGRAPHIC_DATA]" at bounding box center [208, 477] width 388 height 30
click at [219, 469] on button "Return to [GEOGRAPHIC_DATA]" at bounding box center [208, 477] width 388 height 30
